Goal: Task Accomplishment & Management: Manage account settings

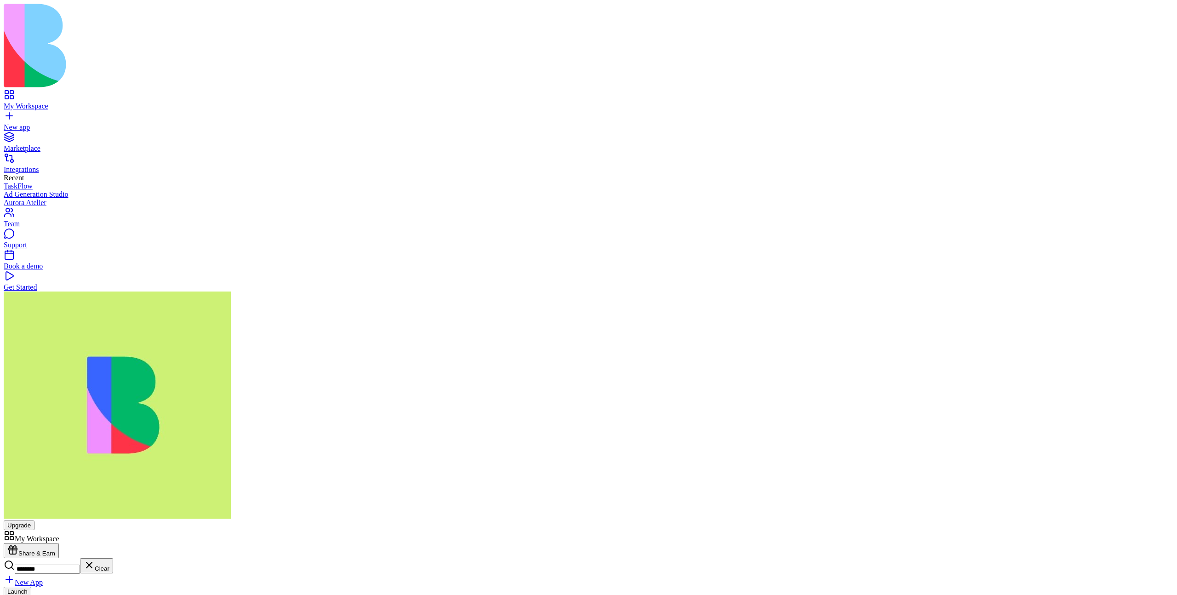
type input "********"
click at [26, 592] on link at bounding box center [15, 596] width 22 height 8
